Goal: Find specific page/section: Find specific page/section

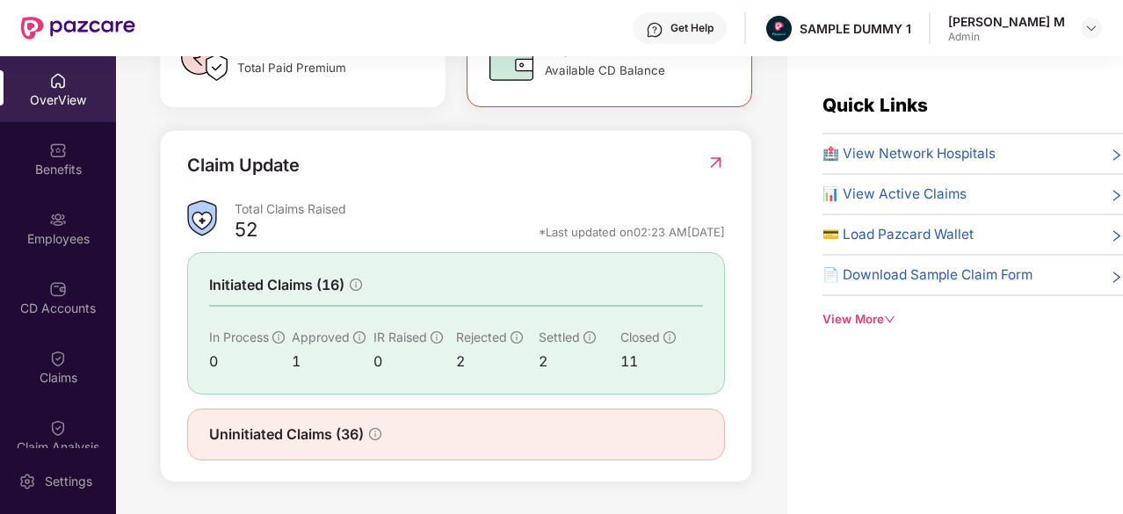
scroll to position [56, 0]
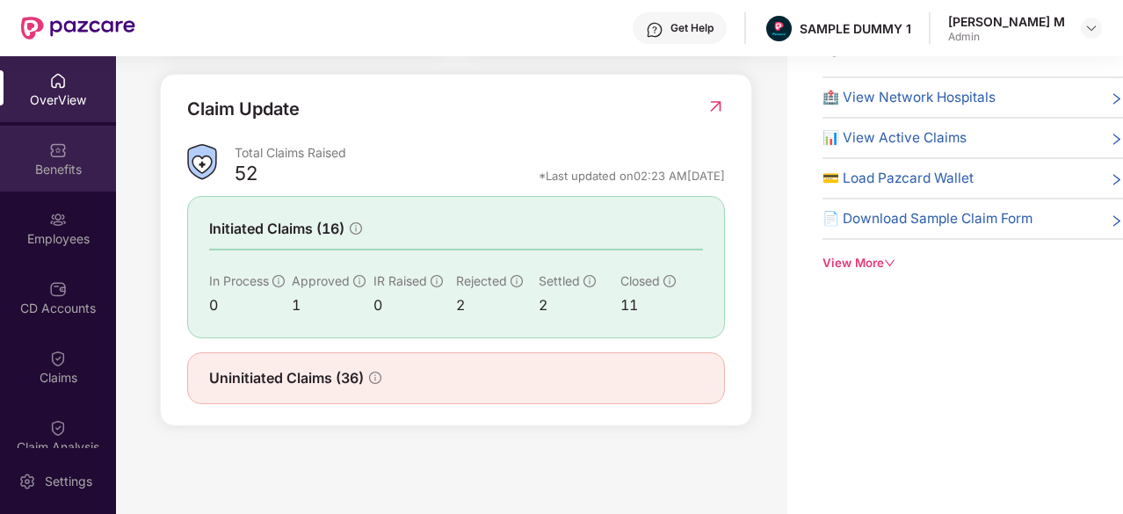
click at [30, 147] on div "Benefits" at bounding box center [58, 159] width 116 height 66
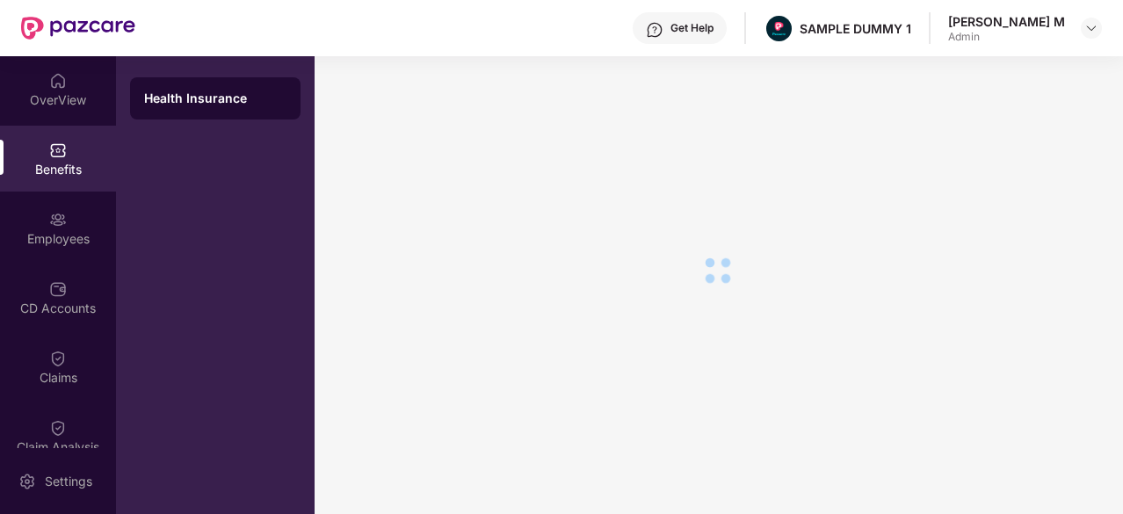
scroll to position [30, 0]
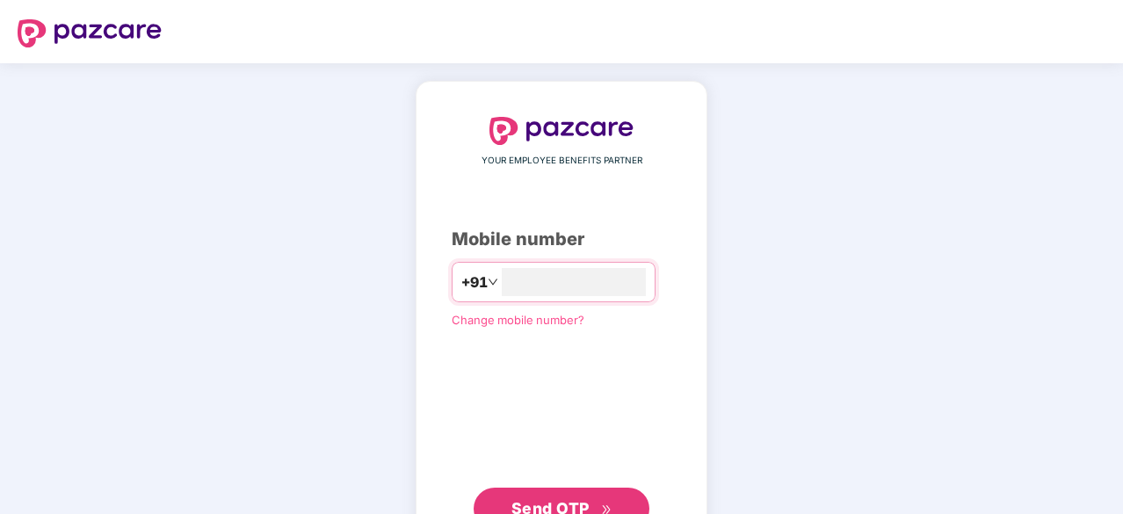
type input "**********"
click at [524, 493] on button "Send OTP" at bounding box center [562, 507] width 176 height 42
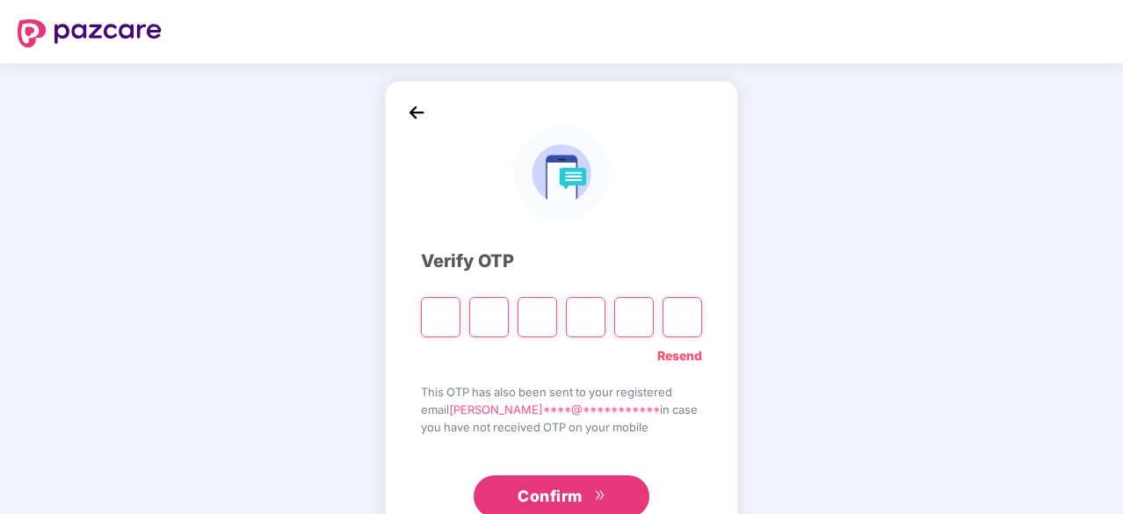
paste input "*"
type input "*"
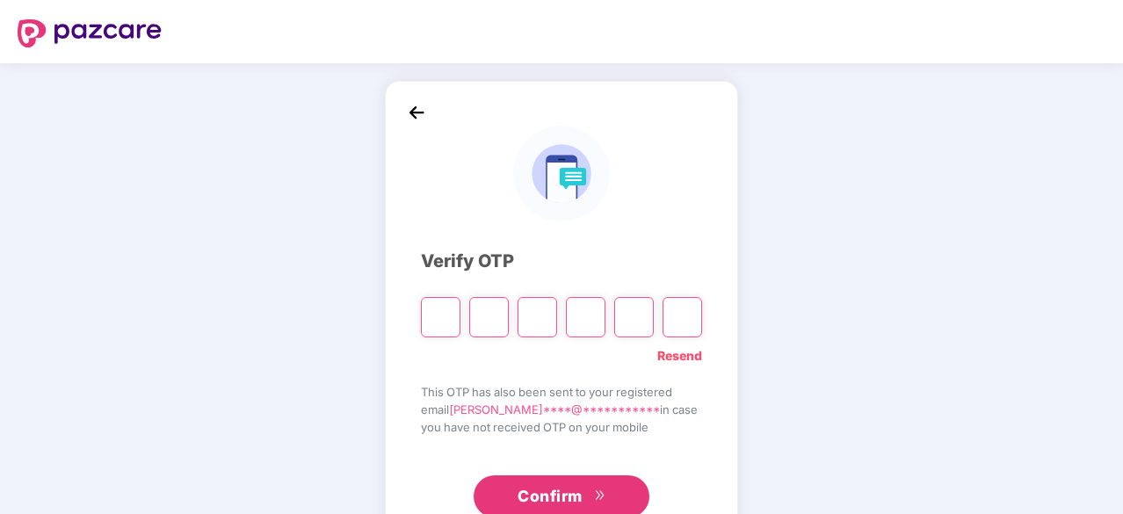
type input "*"
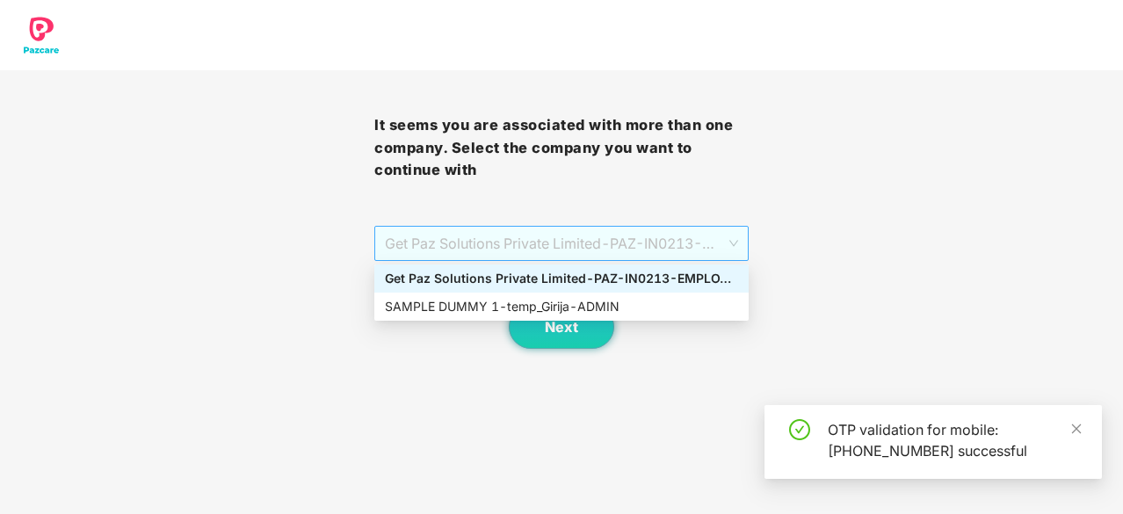
click at [589, 245] on span "Get Paz Solutions Private Limited - PAZ-IN0213 - EMPLOYEE" at bounding box center [561, 243] width 353 height 33
click at [581, 308] on div "SAMPLE DUMMY 1 - temp_Girija - ADMIN" at bounding box center [561, 306] width 353 height 19
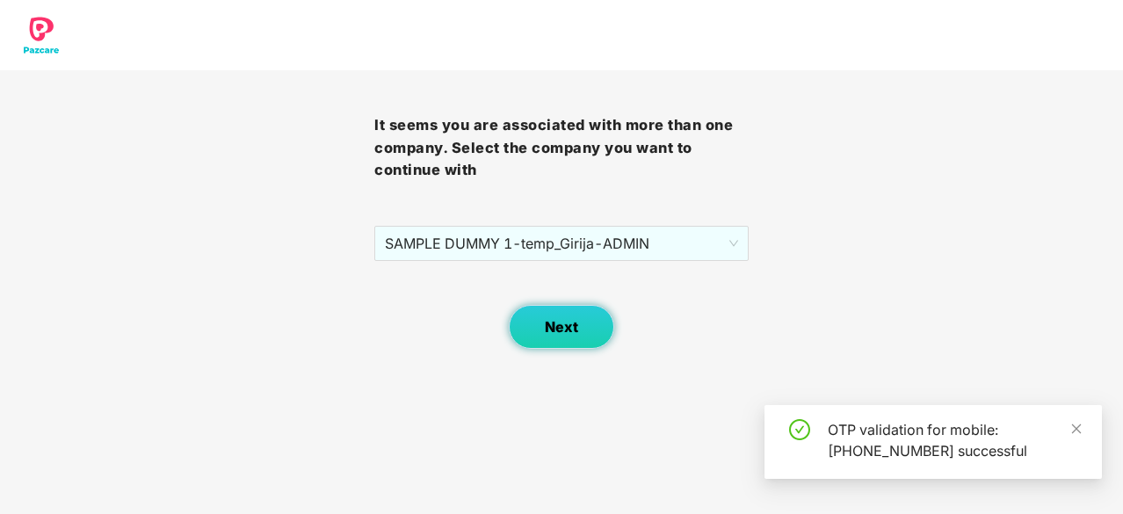
click at [581, 308] on button "Next" at bounding box center [561, 327] width 105 height 44
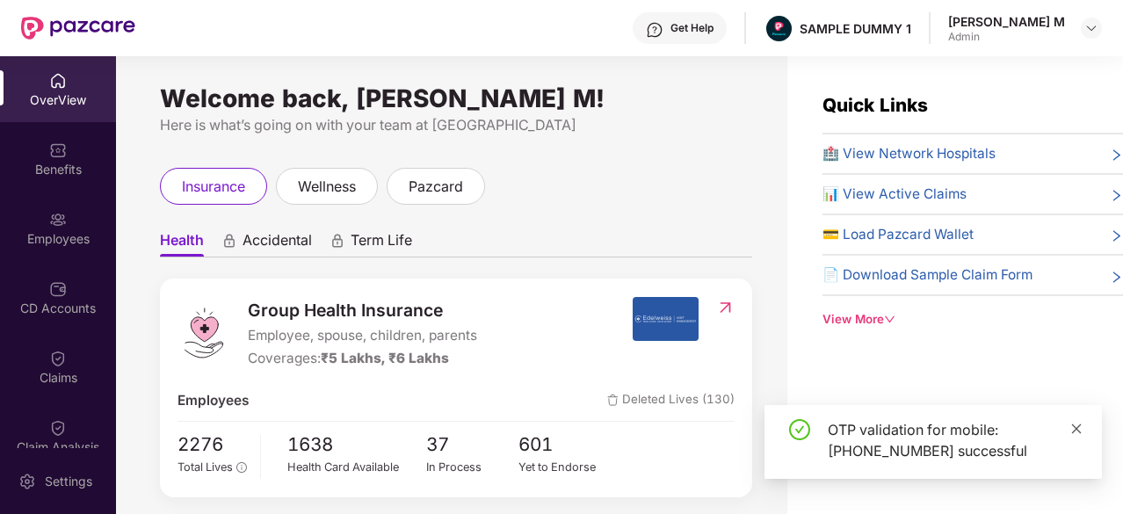
click at [1074, 432] on icon "close" at bounding box center [1076, 429] width 12 height 12
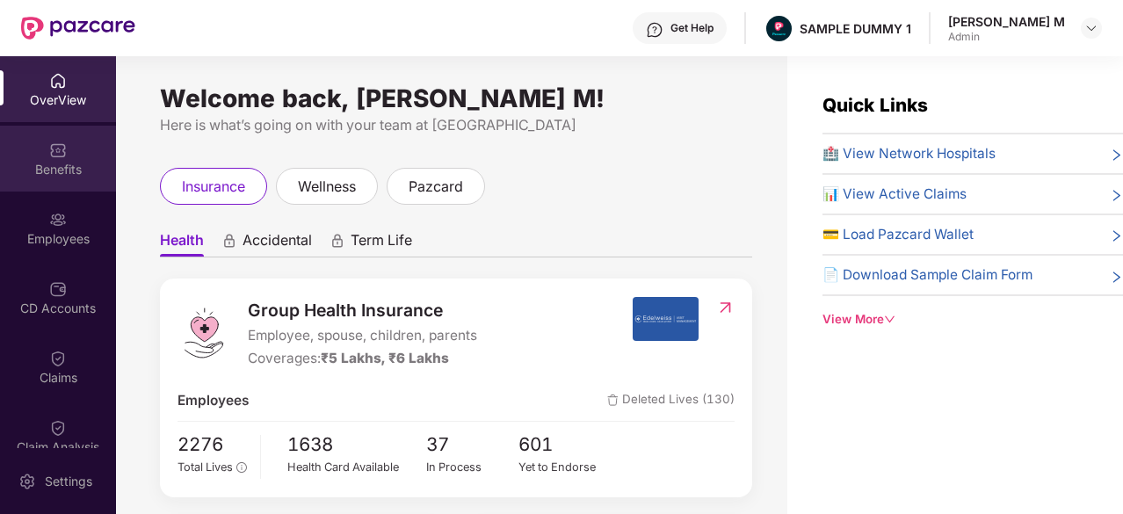
click at [79, 185] on div "Benefits" at bounding box center [58, 159] width 116 height 66
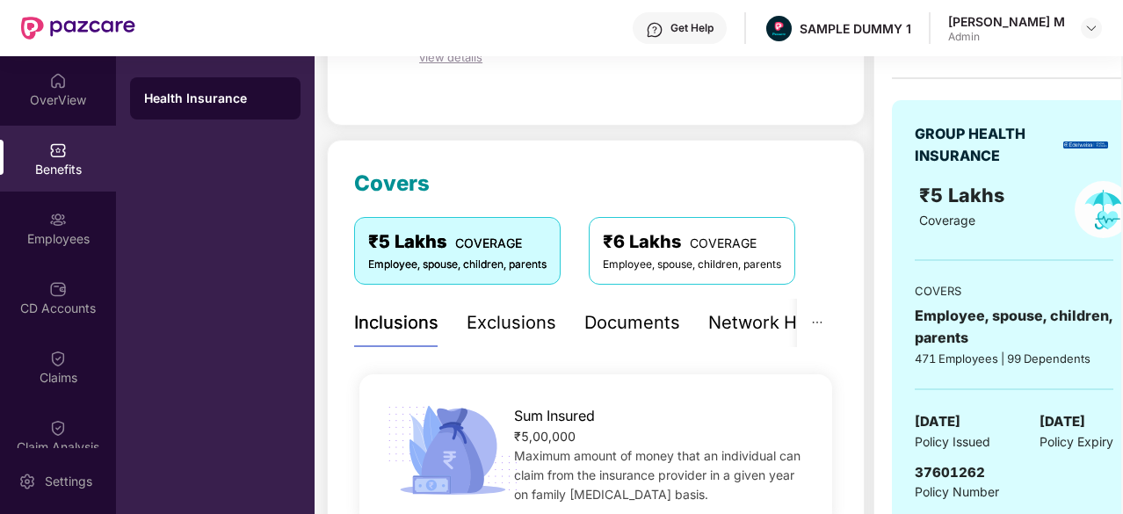
scroll to position [154, 0]
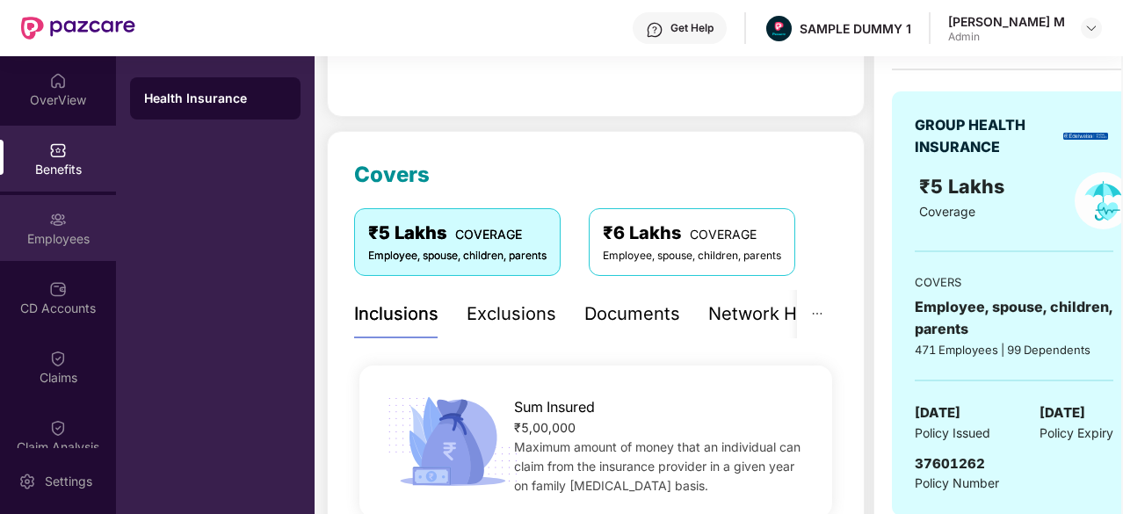
click at [58, 230] on div "Employees" at bounding box center [58, 239] width 116 height 18
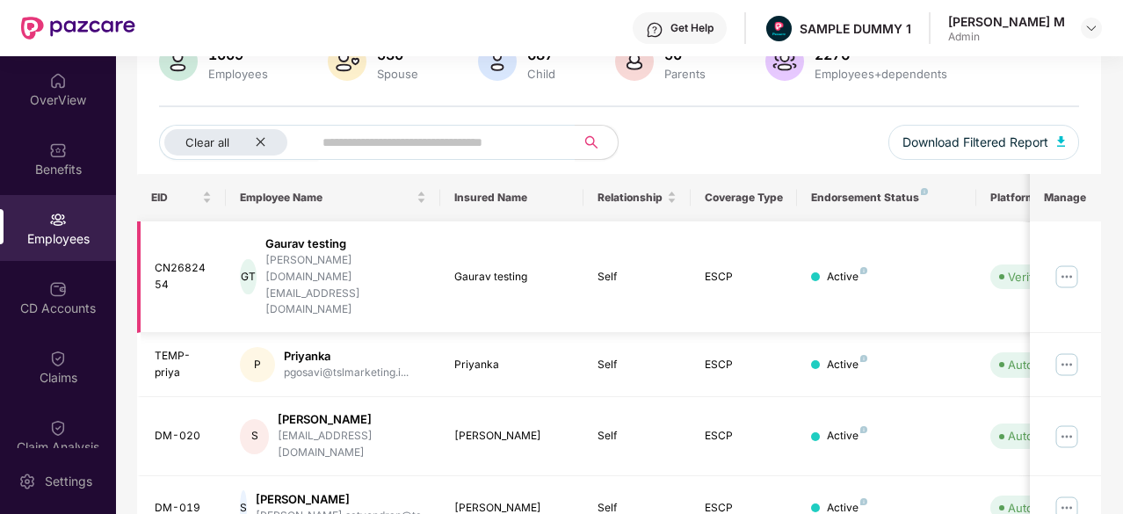
scroll to position [0, 0]
